Goal: Task Accomplishment & Management: Manage account settings

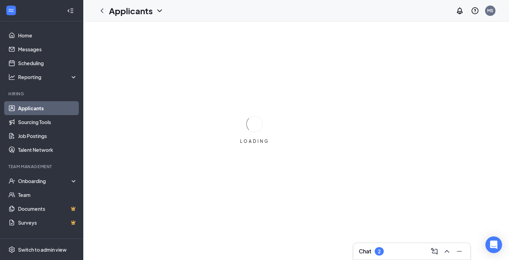
click at [385, 253] on div "Chat 2" at bounding box center [412, 251] width 106 height 11
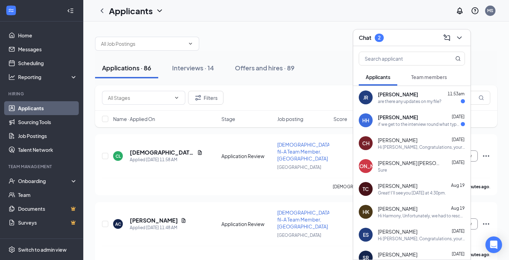
click at [435, 127] on div "HH Harris Hoare Aug 25 if we get to the interview round what type of question w…" at bounding box center [411, 120] width 117 height 23
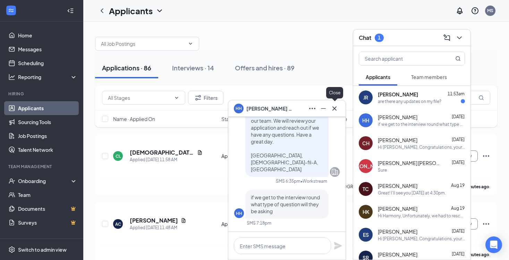
click at [335, 108] on icon "Cross" at bounding box center [334, 108] width 8 height 8
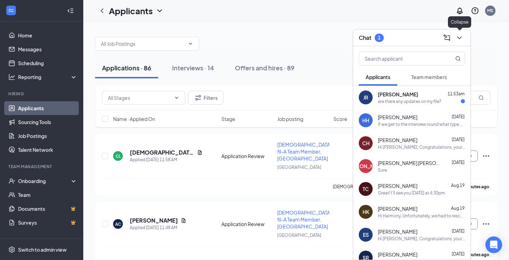
click at [459, 35] on icon "ChevronDown" at bounding box center [459, 38] width 8 height 8
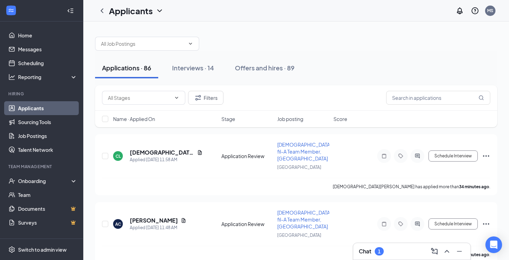
click at [390, 249] on div "Chat 1" at bounding box center [412, 251] width 106 height 11
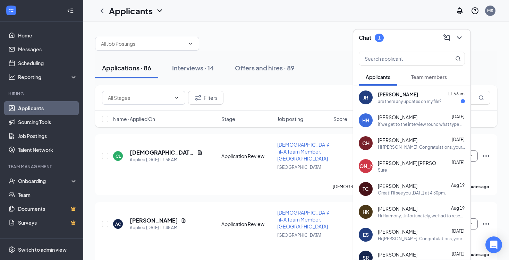
click at [392, 98] on div "Jaycie Rose 11:53am are there any updates on my file?" at bounding box center [421, 98] width 87 height 14
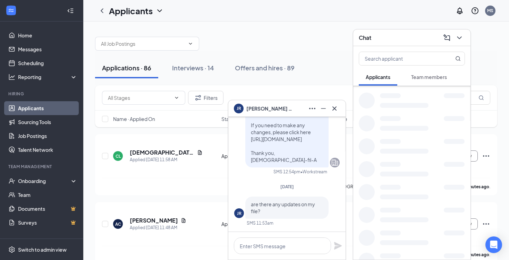
scroll to position [136, 0]
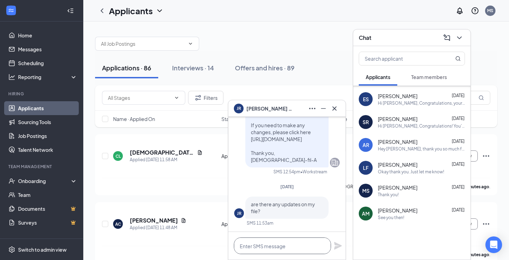
click at [253, 248] on textarea at bounding box center [282, 246] width 97 height 17
type textarea "i"
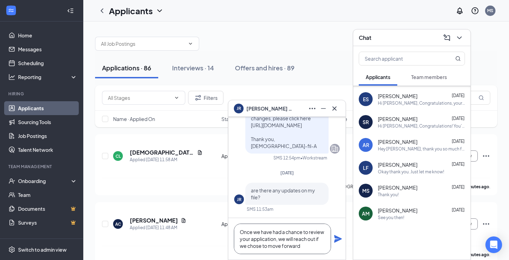
type textarea "Once we have had a chance to review your application, we will reach out if we c…"
click at [340, 244] on div "Once we have had a chance to review your application, we will reach out if we c…" at bounding box center [286, 239] width 117 height 42
click at [334, 237] on icon "Plane" at bounding box center [338, 239] width 8 height 8
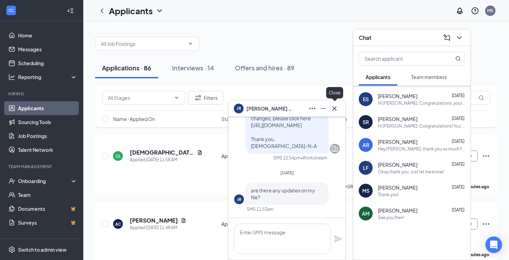
scroll to position [0, 0]
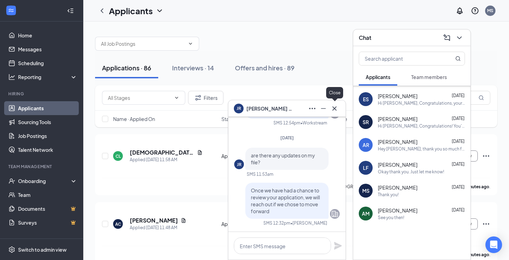
click at [338, 109] on icon "Cross" at bounding box center [334, 108] width 8 height 8
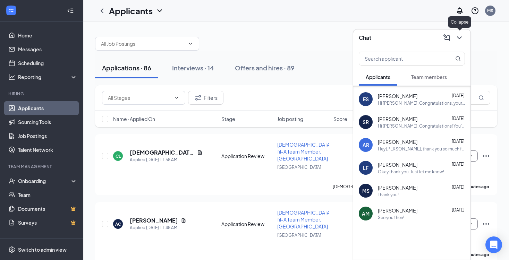
click at [461, 38] on icon "ChevronDown" at bounding box center [459, 38] width 8 height 8
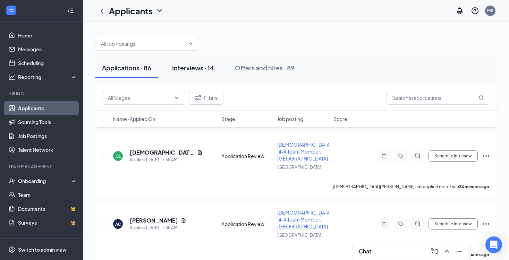
click at [195, 70] on div "Interviews · 14" at bounding box center [193, 67] width 42 height 9
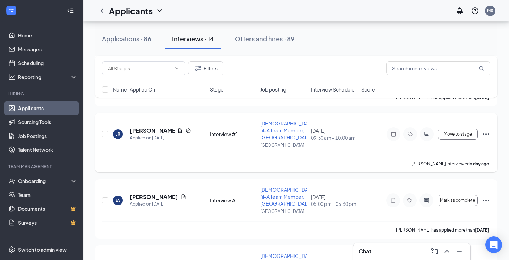
scroll to position [619, 0]
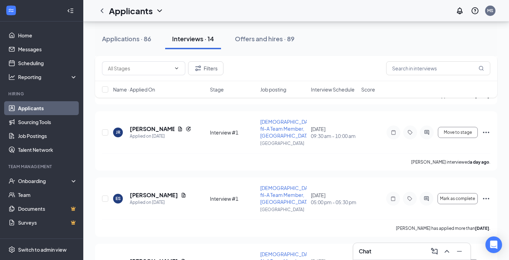
click at [376, 252] on div "Chat" at bounding box center [412, 251] width 106 height 11
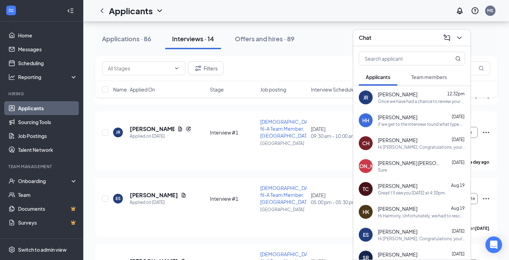
click at [394, 99] on div "Once we have had a chance to review your application, we will reach out if we c…" at bounding box center [421, 102] width 87 height 6
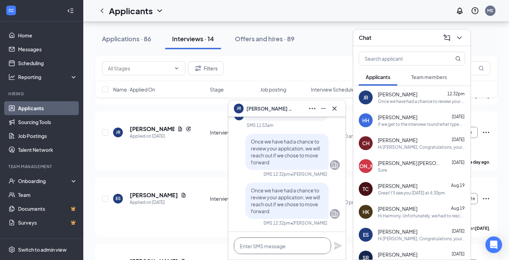
click at [281, 250] on textarea at bounding box center [282, 246] width 97 height 17
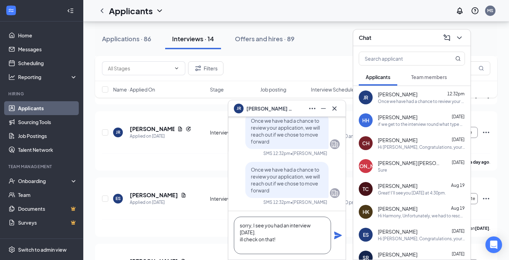
type textarea "sorry, I see you had an interview yesterday. ill check on that!"
click at [338, 238] on icon "Plane" at bounding box center [338, 235] width 8 height 8
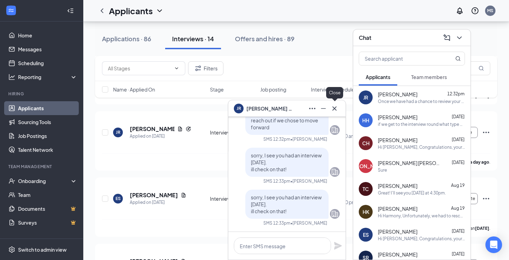
click at [334, 109] on icon "Cross" at bounding box center [334, 108] width 4 height 4
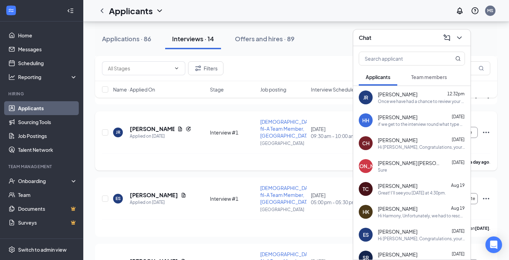
click at [261, 155] on div "Jaycie Rose interviewed a day ago ." at bounding box center [296, 161] width 388 height 17
click at [463, 41] on icon "ChevronDown" at bounding box center [459, 38] width 8 height 8
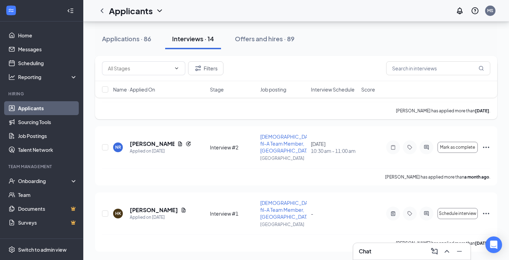
scroll to position [803, 0]
click at [151, 40] on div "Applications · 86" at bounding box center [126, 38] width 49 height 9
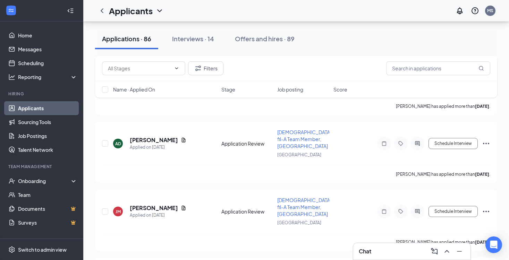
scroll to position [2596, 0]
click at [201, 37] on div "Interviews · 14" at bounding box center [193, 38] width 42 height 9
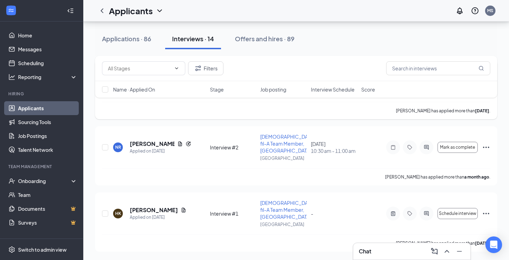
scroll to position [803, 0]
click at [146, 34] on button "Applications · 86" at bounding box center [126, 38] width 63 height 21
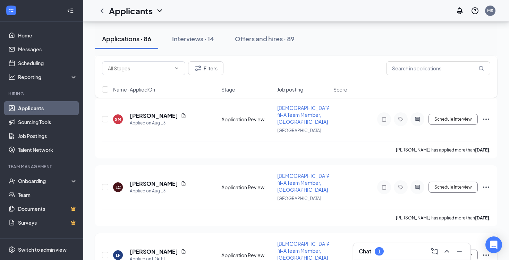
scroll to position [5602, 0]
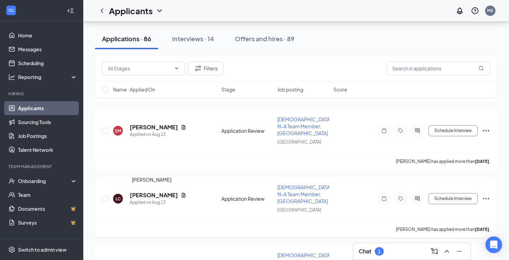
click at [147, 193] on h5 "[PERSON_NAME]" at bounding box center [154, 196] width 48 height 8
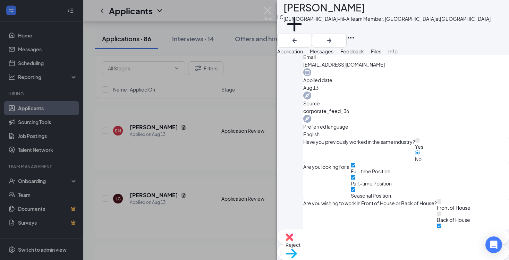
scroll to position [258, 0]
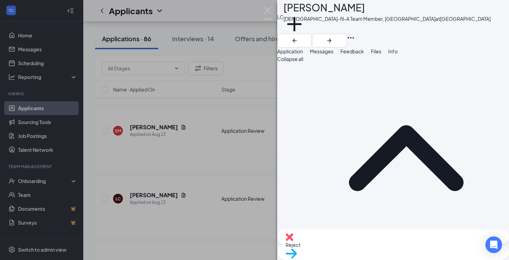
scroll to position [0, 0]
click at [421, 259] on span "Move to stage" at bounding box center [393, 263] width 215 height 8
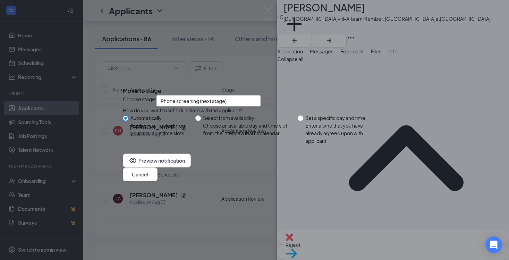
click at [179, 178] on button "Schedule" at bounding box center [169, 175] width 22 height 8
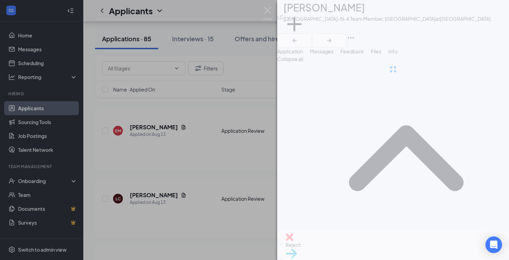
click at [242, 167] on div "LC Lily Childress Chick-fil-A Team Member, Richmond Centre at Richmond Centre A…" at bounding box center [254, 130] width 509 height 260
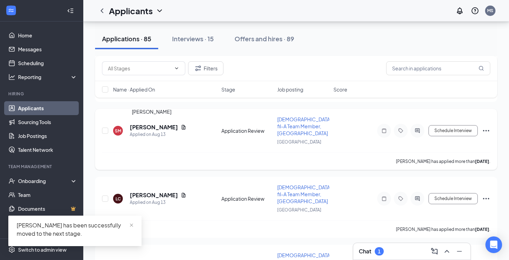
click at [154, 126] on h5 "[PERSON_NAME]" at bounding box center [154, 128] width 48 height 8
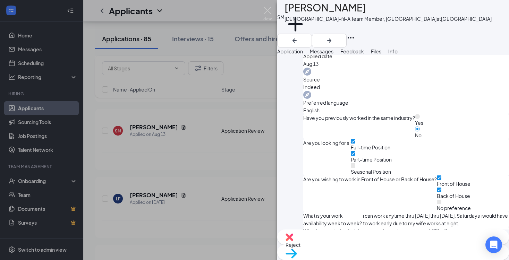
scroll to position [271, 0]
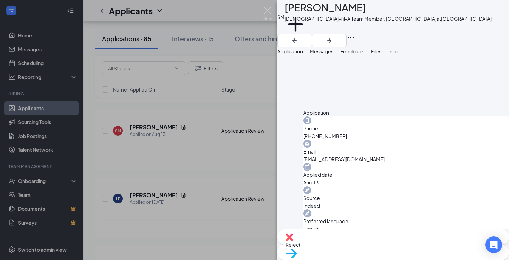
scroll to position [149, 0]
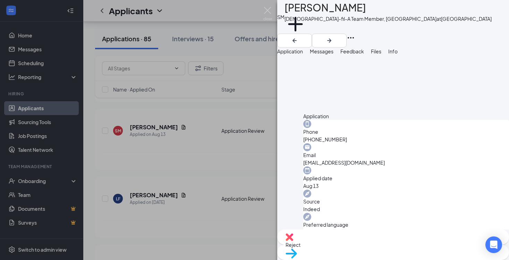
click at [297, 249] on img at bounding box center [291, 254] width 11 height 10
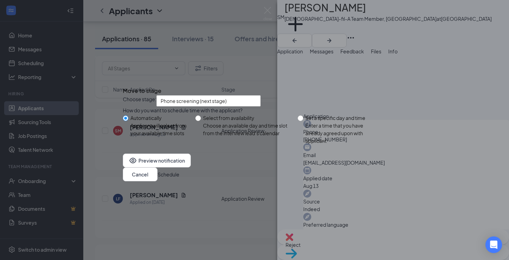
click at [179, 178] on button "Schedule" at bounding box center [169, 175] width 22 height 8
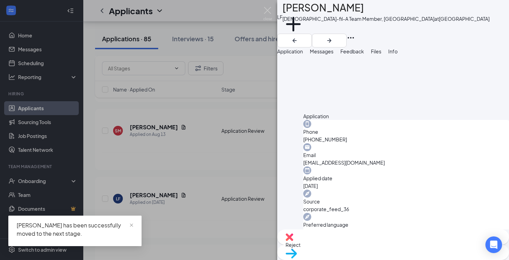
click at [241, 142] on div "LF Lily Foster Chick-fil-A Team Member, Richmond Centre at Richmond Centre Add …" at bounding box center [254, 130] width 509 height 260
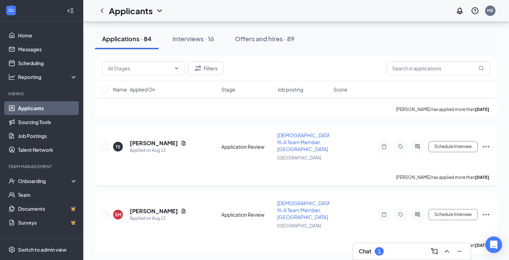
scroll to position [5512, 0]
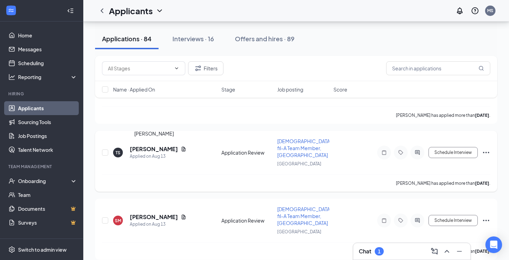
click at [158, 150] on h5 "Tyshaun Sendezera" at bounding box center [154, 149] width 48 height 8
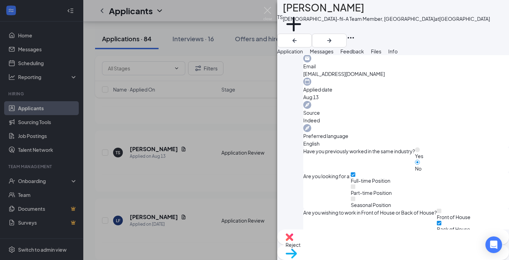
scroll to position [264, 0]
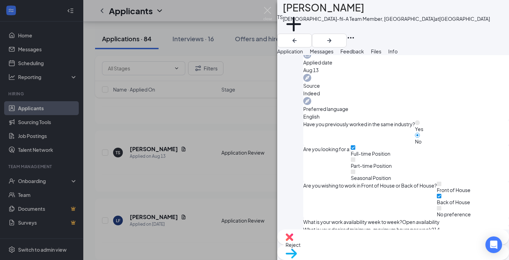
click at [363, 243] on div "Reject" at bounding box center [393, 237] width 232 height 15
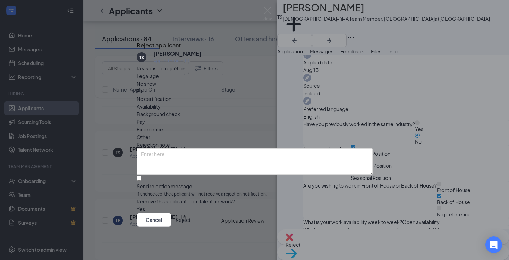
click at [190, 227] on button "Reject" at bounding box center [183, 220] width 15 height 14
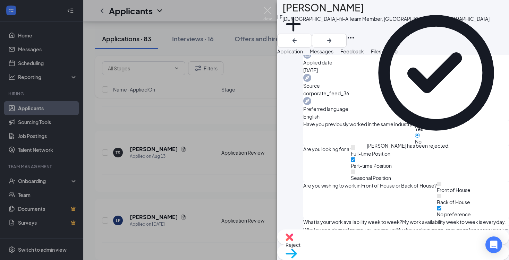
click at [239, 109] on div "LF Lily Foster Chick-fil-A Team Member, Richmond Centre at Richmond Centre Add …" at bounding box center [254, 130] width 509 height 260
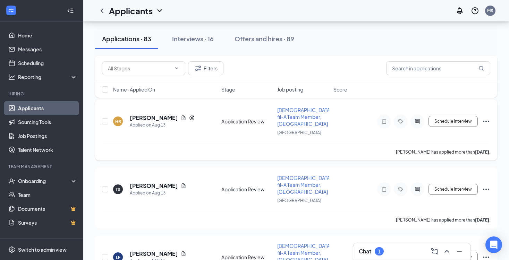
scroll to position [5475, 0]
click at [152, 117] on h5 "[PERSON_NAME]" at bounding box center [154, 118] width 48 height 8
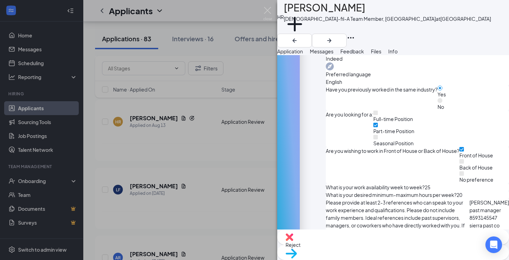
scroll to position [278, 0]
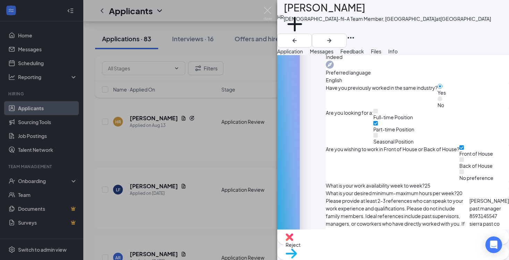
click at [418, 259] on span "Move to stage" at bounding box center [393, 263] width 215 height 8
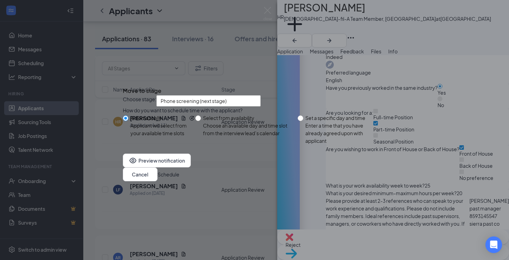
click at [179, 178] on button "Schedule" at bounding box center [169, 175] width 22 height 8
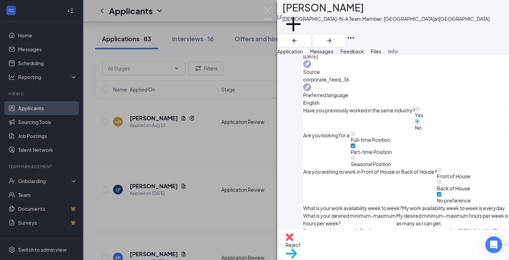
click at [227, 37] on div "LF Lily Foster Chick-fil-A Team Member, Richmond Centre at Richmond Centre Add …" at bounding box center [254, 130] width 509 height 260
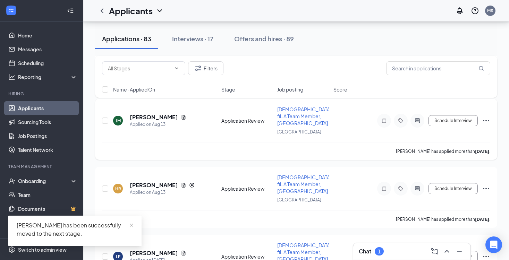
scroll to position [5405, 0]
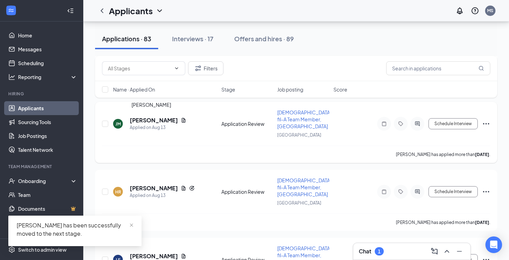
click at [154, 120] on h5 "Jonas Mason" at bounding box center [154, 121] width 48 height 8
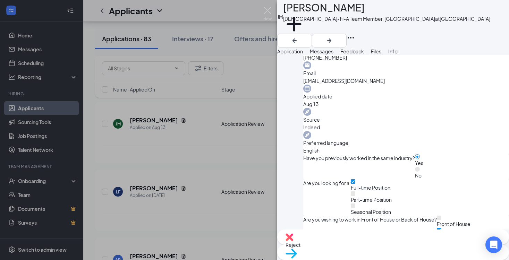
scroll to position [245, 0]
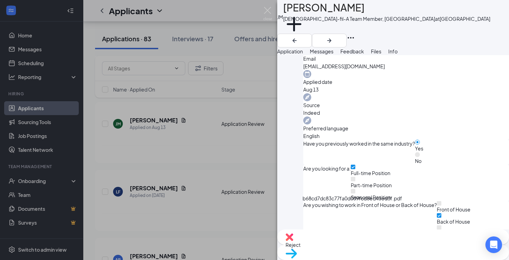
click at [364, 249] on span "Reject" at bounding box center [393, 245] width 215 height 8
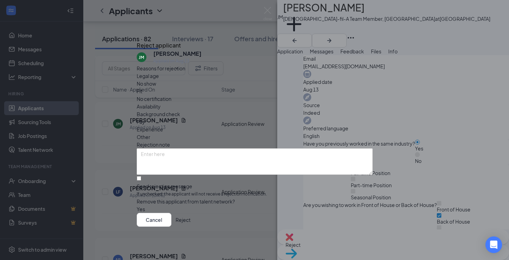
click at [163, 126] on span "Experience" at bounding box center [150, 130] width 26 height 8
click at [190, 227] on button "Reject" at bounding box center [183, 220] width 15 height 14
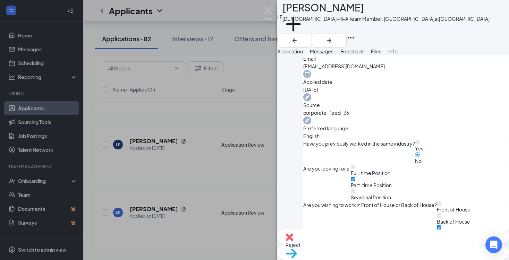
scroll to position [5384, 0]
click at [265, 10] on img at bounding box center [267, 14] width 9 height 14
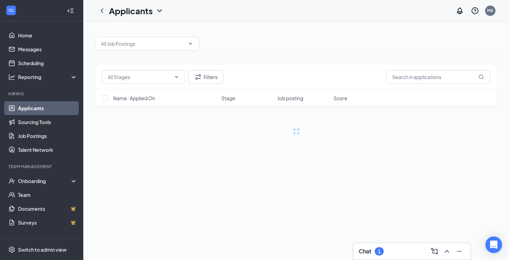
click at [395, 250] on div "Chat 1" at bounding box center [412, 251] width 106 height 11
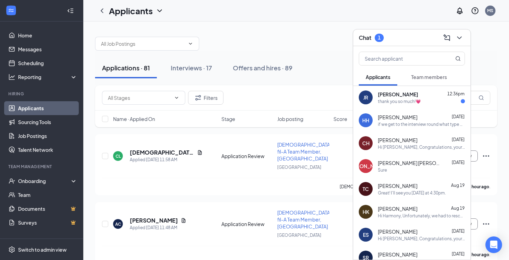
click at [407, 108] on div "JR Jaycie Rose 12:36pm thank you so much!💗" at bounding box center [411, 97] width 117 height 23
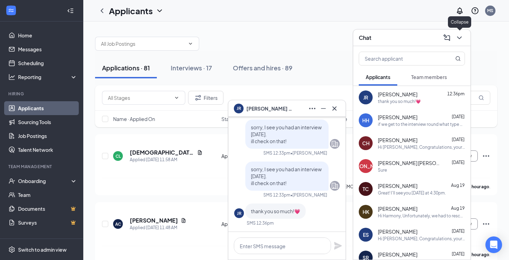
click at [460, 39] on icon "ChevronDown" at bounding box center [459, 38] width 8 height 8
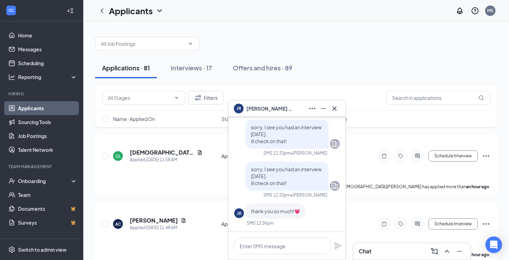
click at [334, 110] on icon "Cross" at bounding box center [334, 108] width 8 height 8
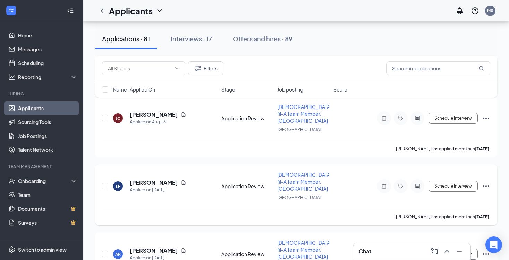
scroll to position [5337, 0]
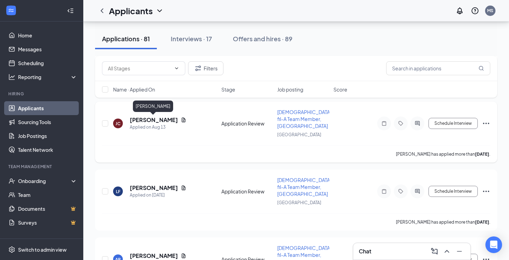
click at [166, 121] on h5 "J’naeja Coleman" at bounding box center [154, 120] width 48 height 8
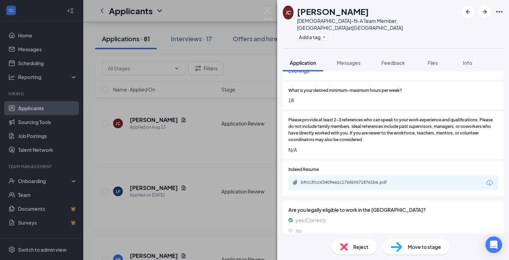
scroll to position [271, 0]
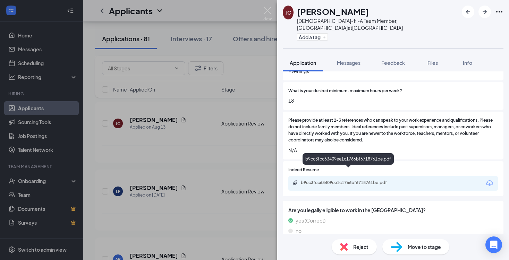
click at [341, 180] on div "b9cc3fcc63409ee1c1766bf6718761be.pdf" at bounding box center [349, 183] width 97 height 6
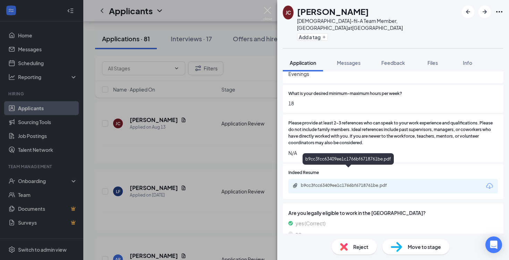
click at [355, 241] on div "Reject" at bounding box center [354, 246] width 45 height 15
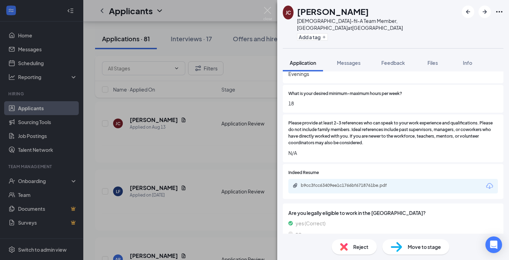
click at [356, 248] on div "Reject applicant JC J’naeja Coleman Applied on Aug 13 Reasons for rejection Rej…" at bounding box center [254, 130] width 509 height 260
click at [350, 251] on div "Reject" at bounding box center [354, 246] width 45 height 15
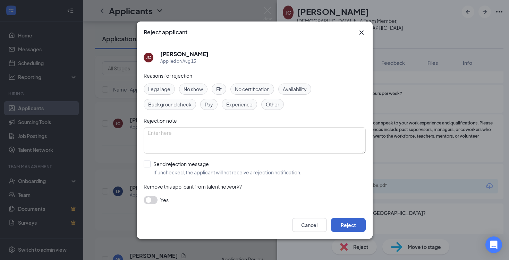
click at [347, 222] on button "Reject" at bounding box center [348, 225] width 35 height 14
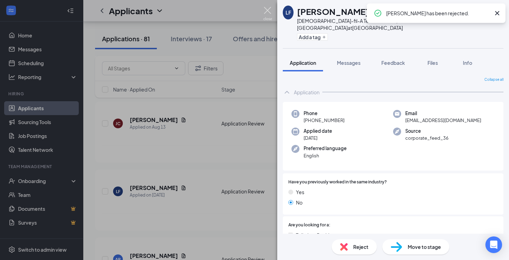
click at [269, 10] on img at bounding box center [267, 14] width 9 height 14
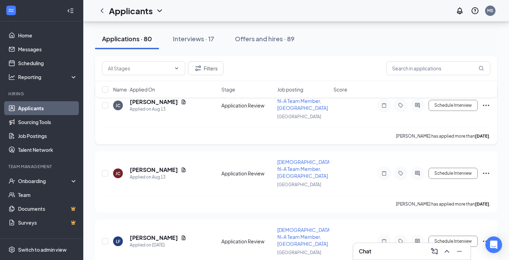
scroll to position [5285, 0]
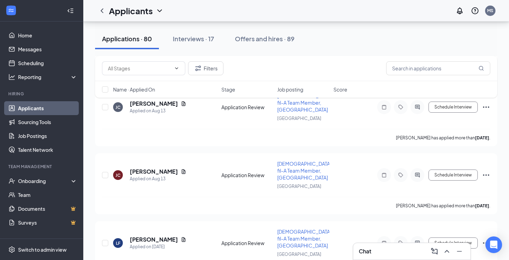
click at [161, 103] on div "Filters Name · Applied On Stage Job posting Score" at bounding box center [296, 80] width 402 height 49
click at [158, 103] on div "Filters Name · Applied On Stage Job posting Score" at bounding box center [296, 80] width 402 height 49
click at [157, 105] on h5 "[PERSON_NAME]" at bounding box center [154, 104] width 48 height 8
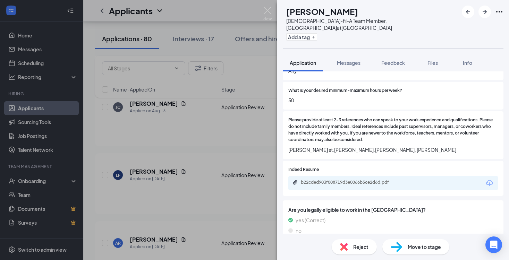
scroll to position [271, 0]
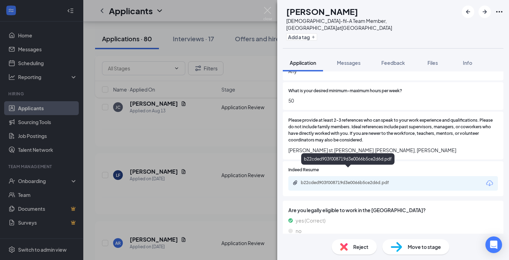
click at [357, 176] on div "b22cded903f008719d3e0066b5ce2d6d.pdf" at bounding box center [393, 183] width 210 height 15
click at [357, 180] on div "b22cded903f008719d3e0066b5ce2d6d.pdf" at bounding box center [349, 183] width 97 height 6
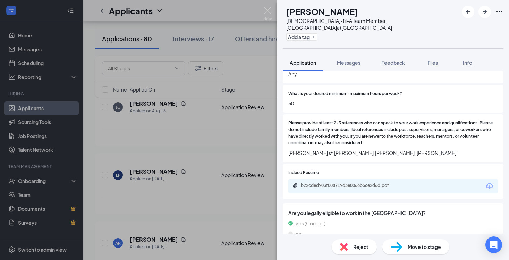
click at [407, 248] on div "Move to stage" at bounding box center [415, 246] width 67 height 15
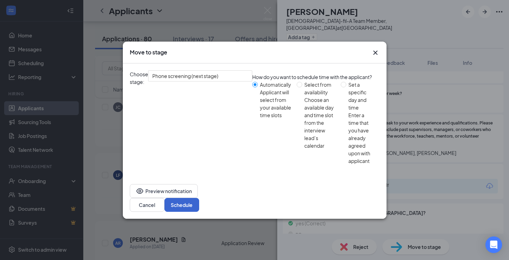
click at [199, 198] on button "Schedule" at bounding box center [181, 205] width 35 height 14
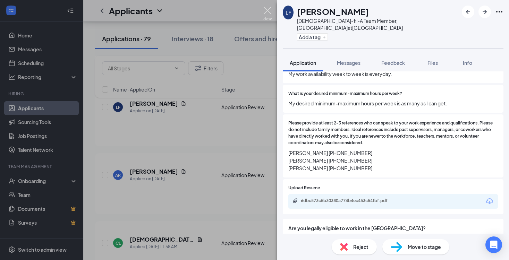
click at [268, 11] on img at bounding box center [267, 14] width 9 height 14
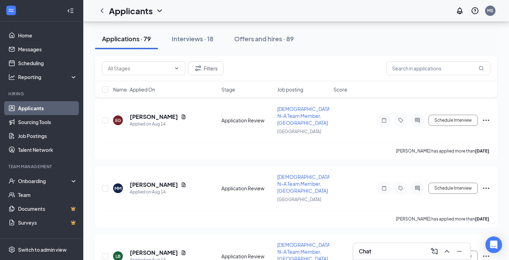
scroll to position [4569, 0]
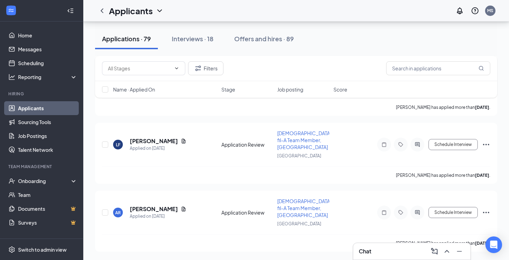
scroll to position [5248, 0]
click at [270, 41] on div "Offers and hires · 89" at bounding box center [264, 38] width 60 height 9
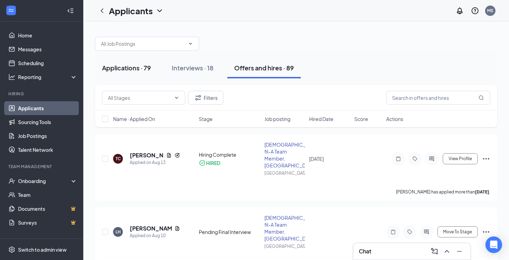
click at [136, 69] on div "Applications · 79" at bounding box center [126, 67] width 49 height 9
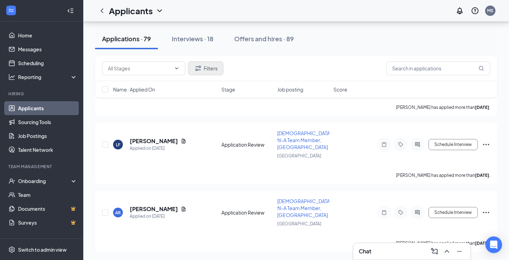
scroll to position [5248, 0]
click at [204, 44] on button "Interviews · 18" at bounding box center [193, 38] width 56 height 21
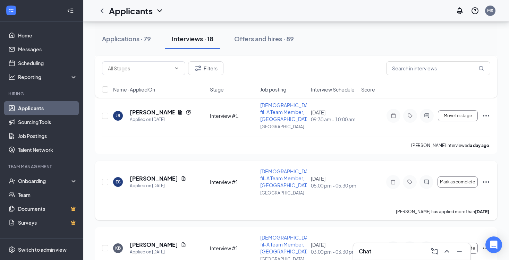
scroll to position [898, 0]
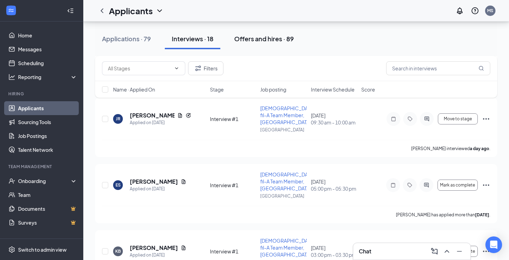
click at [280, 40] on div "Offers and hires · 89" at bounding box center [264, 38] width 60 height 9
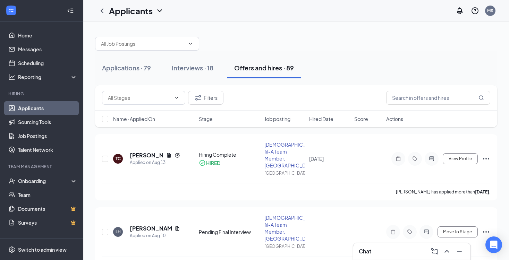
click at [197, 55] on div "Applications · 79 Interviews · 18 Offers and hires · 89" at bounding box center [296, 68] width 402 height 35
click at [196, 65] on div "Interviews · 18" at bounding box center [193, 67] width 42 height 9
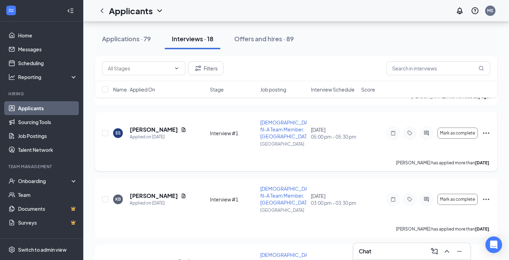
scroll to position [947, 0]
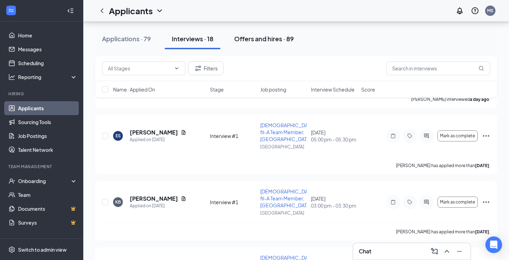
click at [274, 39] on div "Offers and hires · 89" at bounding box center [264, 38] width 60 height 9
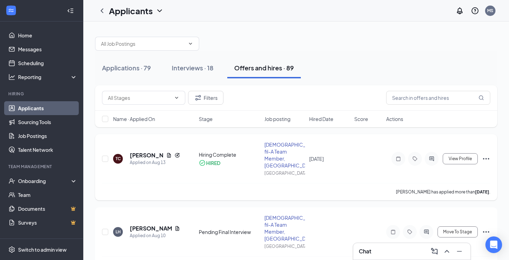
scroll to position [6, 0]
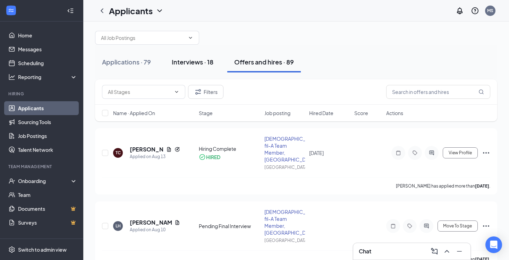
click at [208, 55] on button "Interviews · 18" at bounding box center [193, 62] width 56 height 21
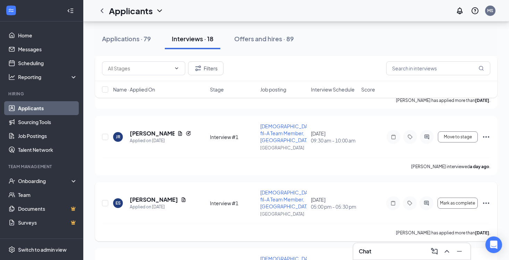
scroll to position [866, 0]
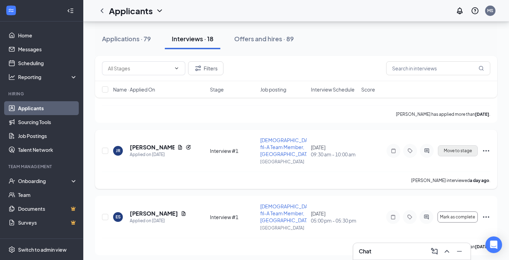
click at [460, 151] on span "Move to stage" at bounding box center [458, 151] width 28 height 5
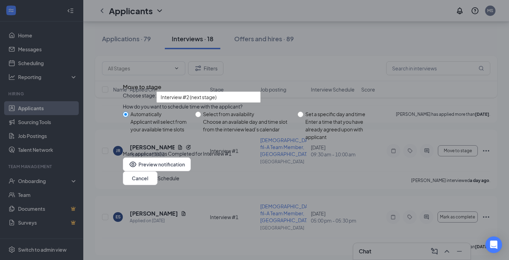
click at [179, 182] on button "Schedule" at bounding box center [169, 179] width 22 height 8
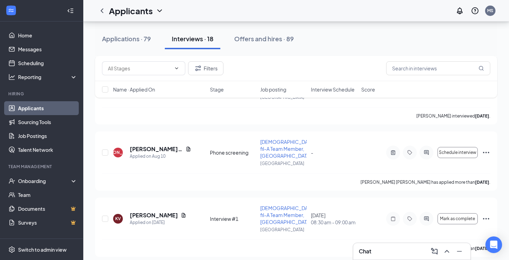
scroll to position [663, 0]
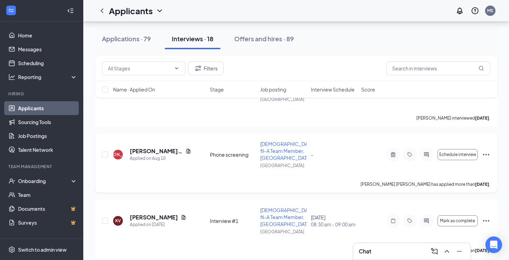
click at [485, 154] on icon "Ellipses" at bounding box center [486, 155] width 8 height 8
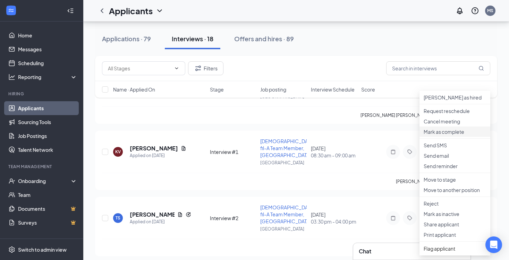
scroll to position [807, 0]
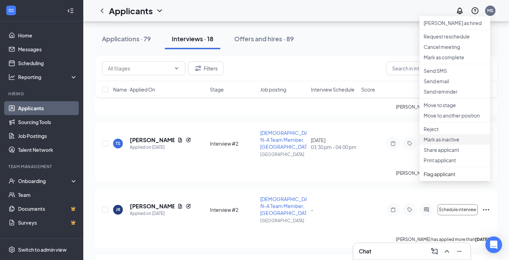
click at [436, 143] on p "Mark as inactive" at bounding box center [455, 139] width 62 height 7
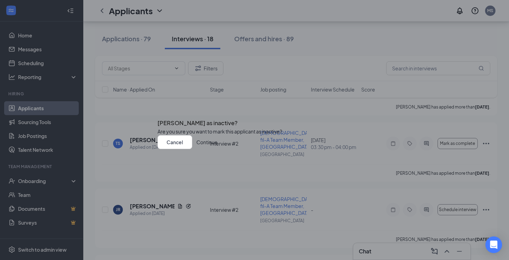
click at [218, 149] on button "Continue" at bounding box center [206, 142] width 21 height 14
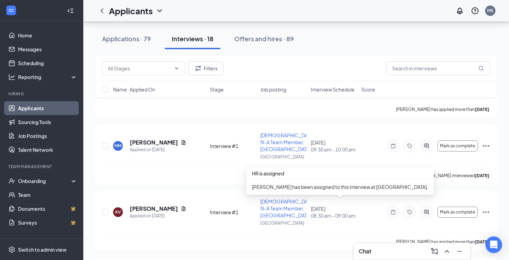
scroll to position [605, 0]
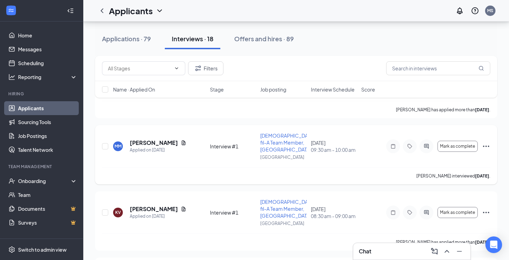
click at [487, 145] on icon "Ellipses" at bounding box center [486, 146] width 8 height 8
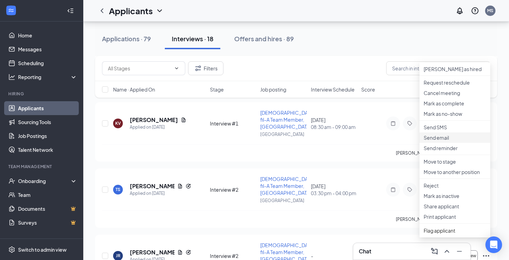
scroll to position [713, 0]
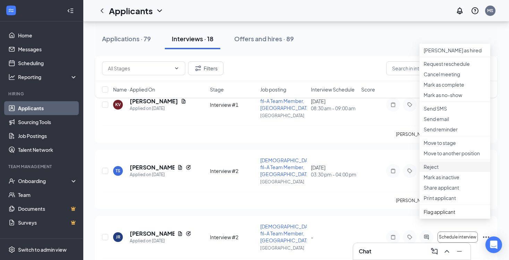
click at [436, 170] on p "Reject" at bounding box center [455, 166] width 62 height 7
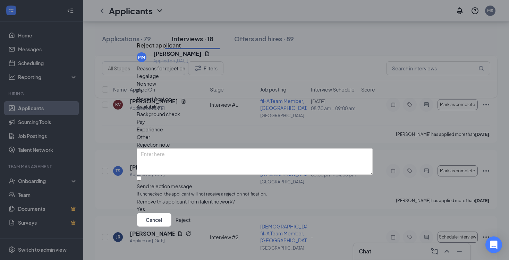
click at [158, 183] on div "Send rejection message" at bounding box center [255, 186] width 236 height 7
click at [141, 176] on input "Send rejection message If unchecked, the applicant will not receive a rejection…" at bounding box center [139, 178] width 5 height 5
checkbox input "true"
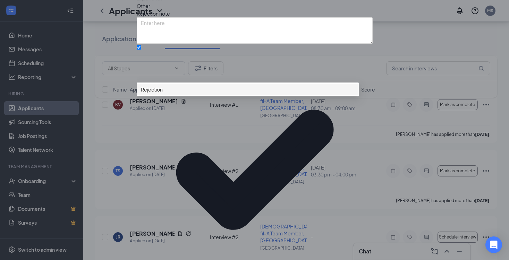
scroll to position [38, 0]
click at [163, 93] on span "Rejection" at bounding box center [152, 90] width 22 height 8
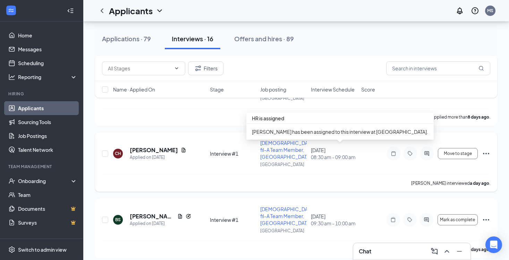
scroll to position [132, 0]
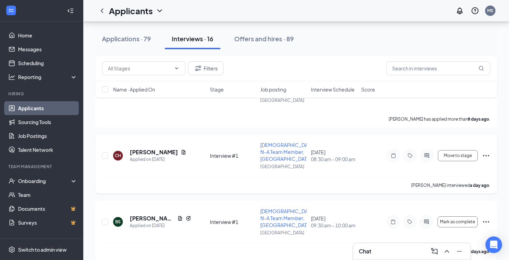
click at [485, 155] on icon "Ellipses" at bounding box center [486, 156] width 8 height 8
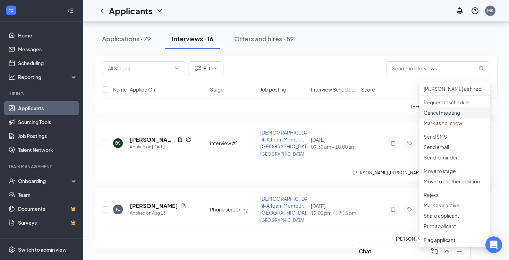
scroll to position [211, 0]
click at [436, 198] on p "Reject" at bounding box center [455, 194] width 62 height 7
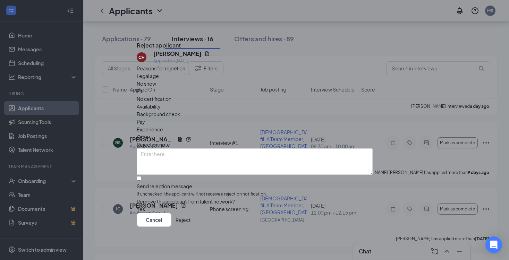
click at [214, 183] on div "Send rejection message" at bounding box center [255, 186] width 236 height 7
click at [141, 176] on input "Send rejection message If unchecked, the applicant will not receive a rejection…" at bounding box center [139, 178] width 5 height 5
checkbox input "true"
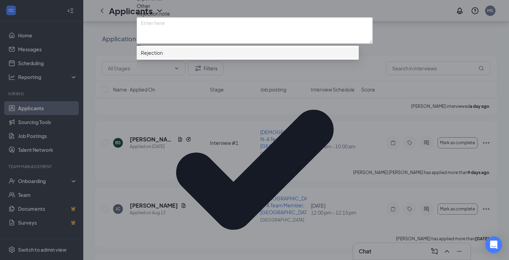
scroll to position [38, 0]
click at [170, 58] on div "Rejection" at bounding box center [248, 52] width 222 height 11
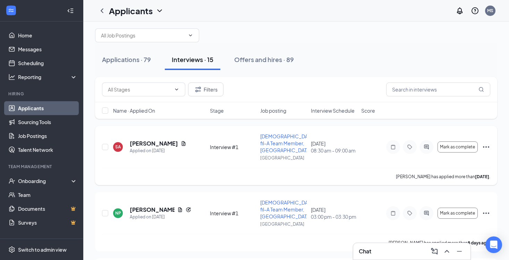
scroll to position [7, 0]
